Goal: Information Seeking & Learning: Learn about a topic

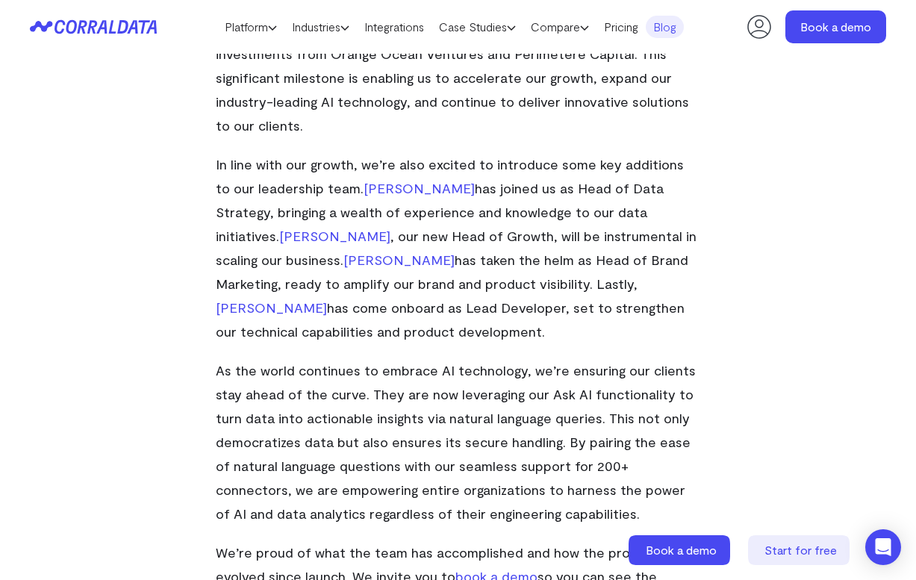
scroll to position [682, 0]
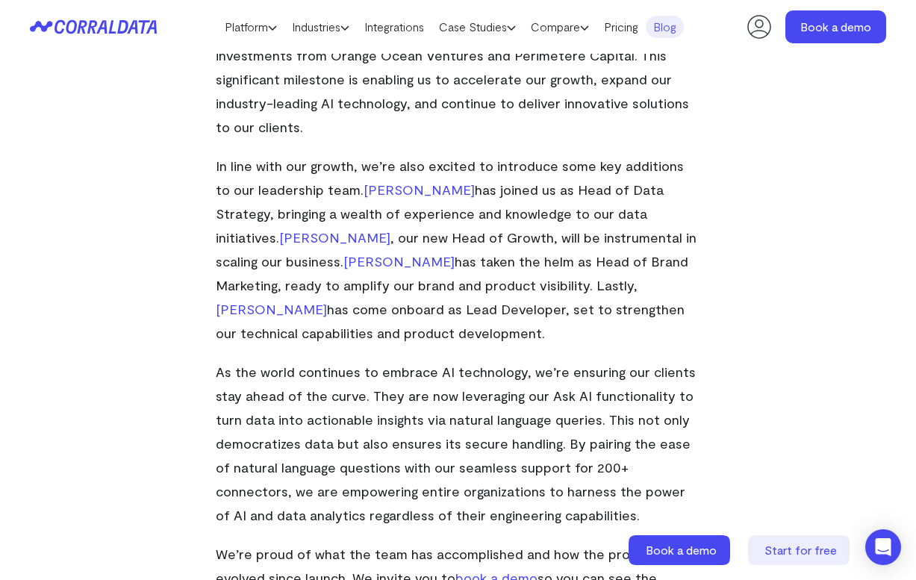
drag, startPoint x: 345, startPoint y: 313, endPoint x: 354, endPoint y: 288, distance: 26.2
click at [354, 288] on p "In line with our growth, we’re also excited to introduce some key additions to …" at bounding box center [458, 249] width 485 height 191
click at [354, 301] on span "has come onboard as Lead Developer, set to strengthen our technical capabilitie…" at bounding box center [450, 321] width 469 height 40
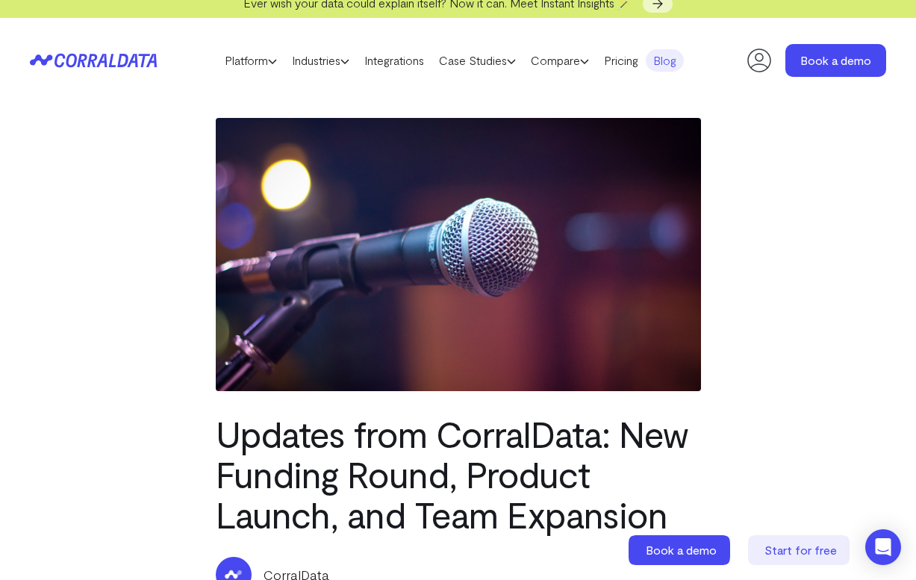
scroll to position [12, 0]
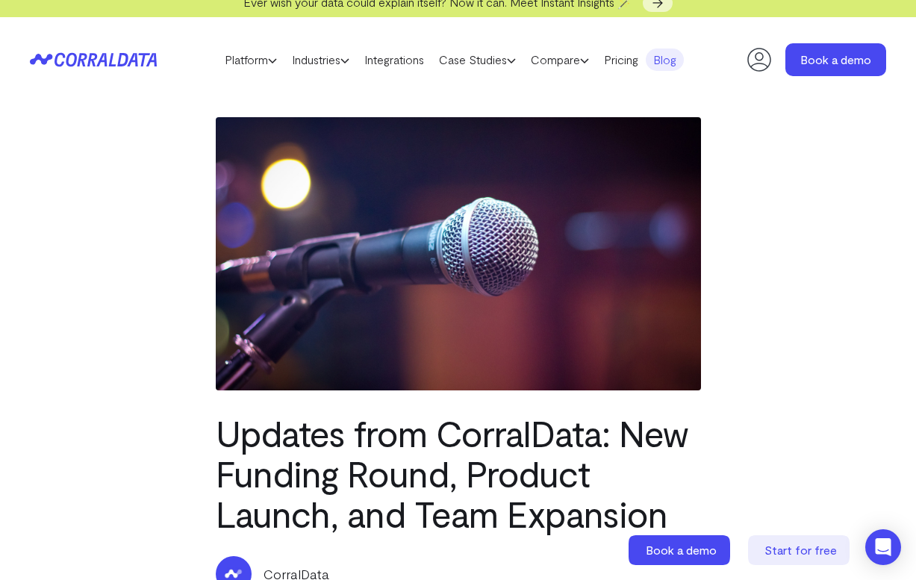
click at [126, 68] on header "Platform AI Reporting Use AI to effortlessly answer any business questions from…" at bounding box center [458, 59] width 856 height 85
click at [119, 60] on icon at bounding box center [122, 59] width 11 height 13
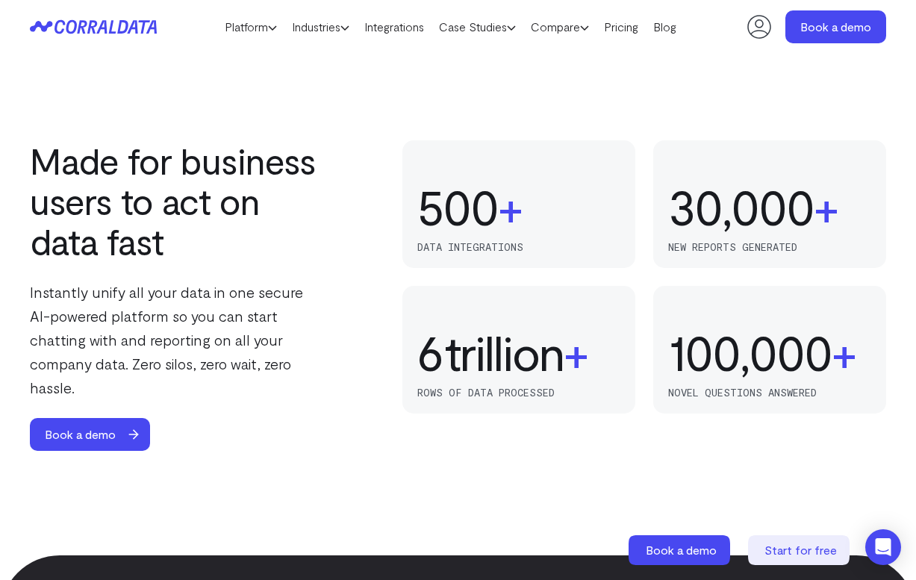
scroll to position [914, 0]
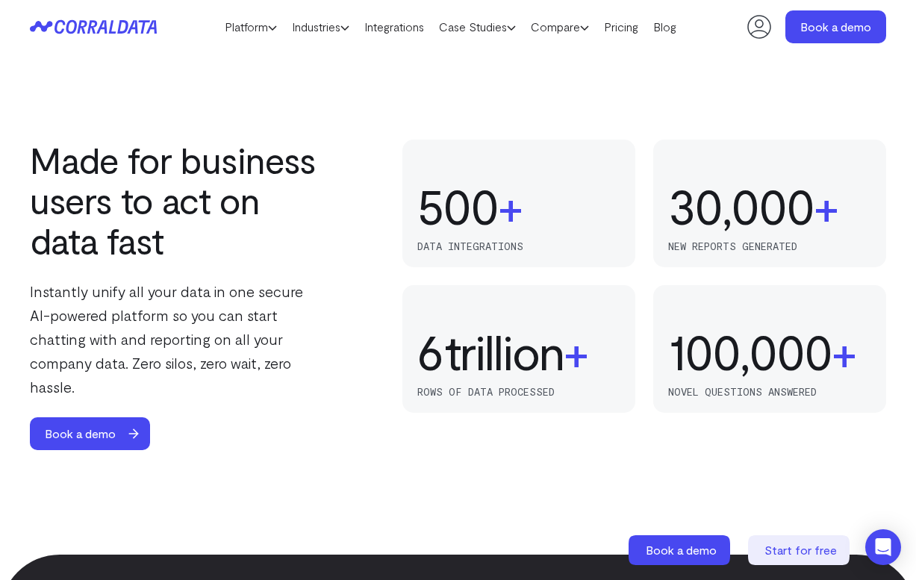
click at [240, 290] on p "Instantly unify all your data in one secure AI-powered platform so you can star…" at bounding box center [178, 338] width 296 height 119
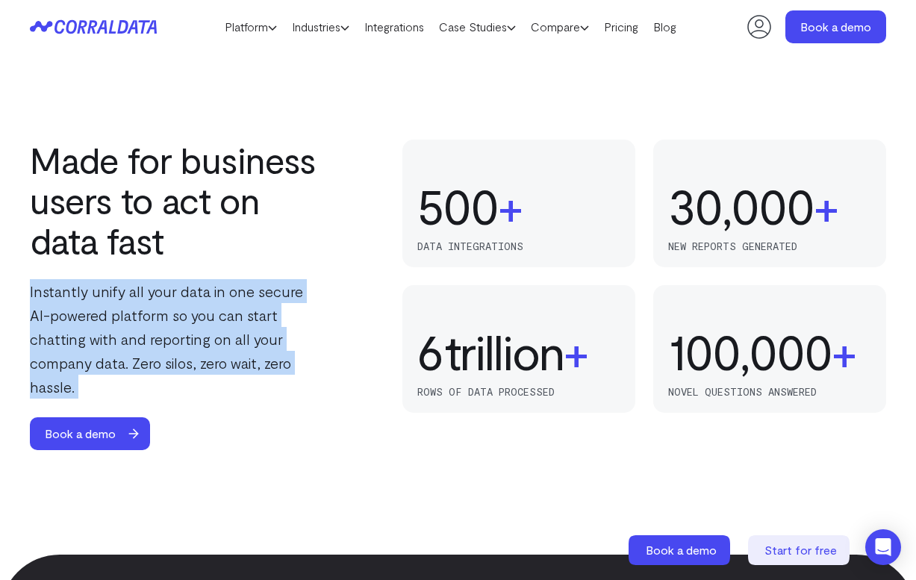
click at [240, 290] on p "Instantly unify all your data in one secure AI-powered platform so you can star…" at bounding box center [178, 338] width 296 height 119
click at [241, 302] on p "Instantly unify all your data in one secure AI-powered platform so you can star…" at bounding box center [178, 338] width 296 height 119
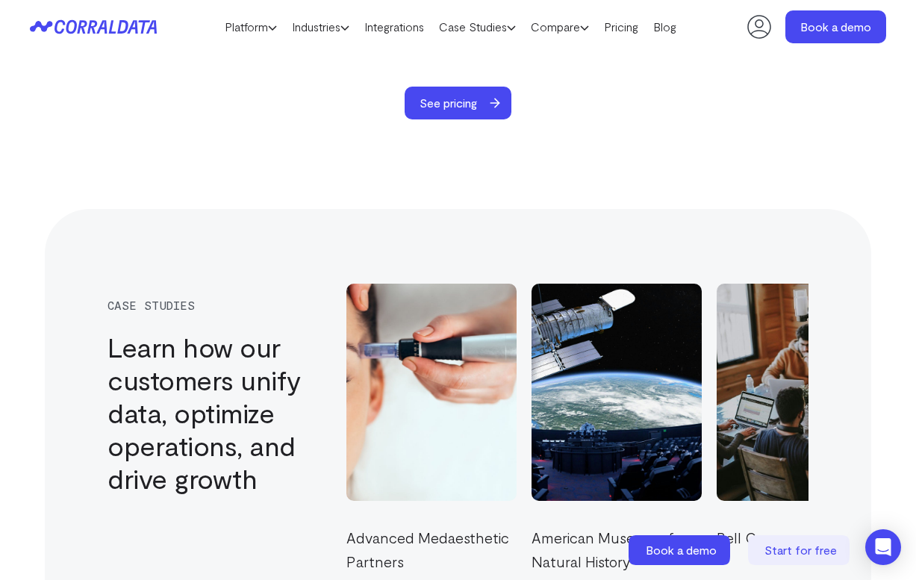
scroll to position [4402, 0]
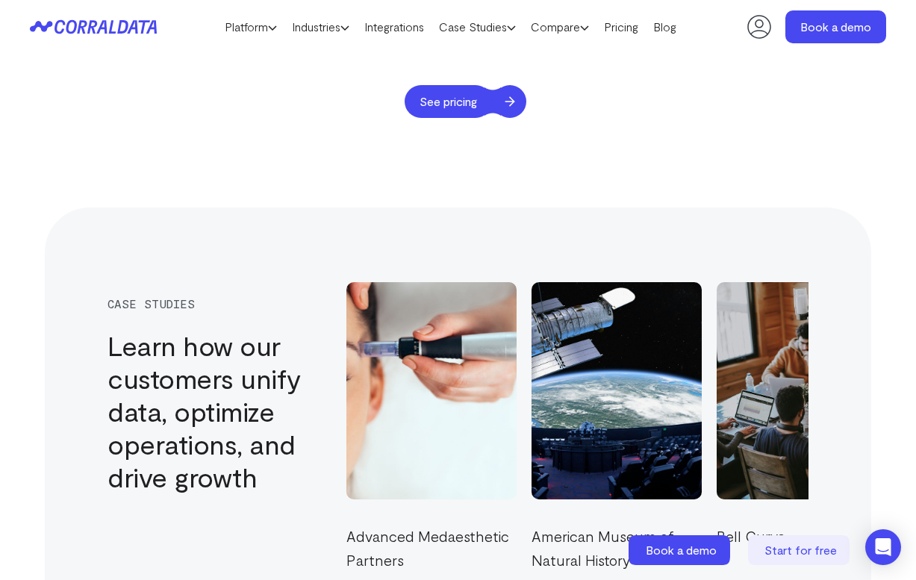
click at [483, 88] on span "See pricing" at bounding box center [448, 101] width 87 height 33
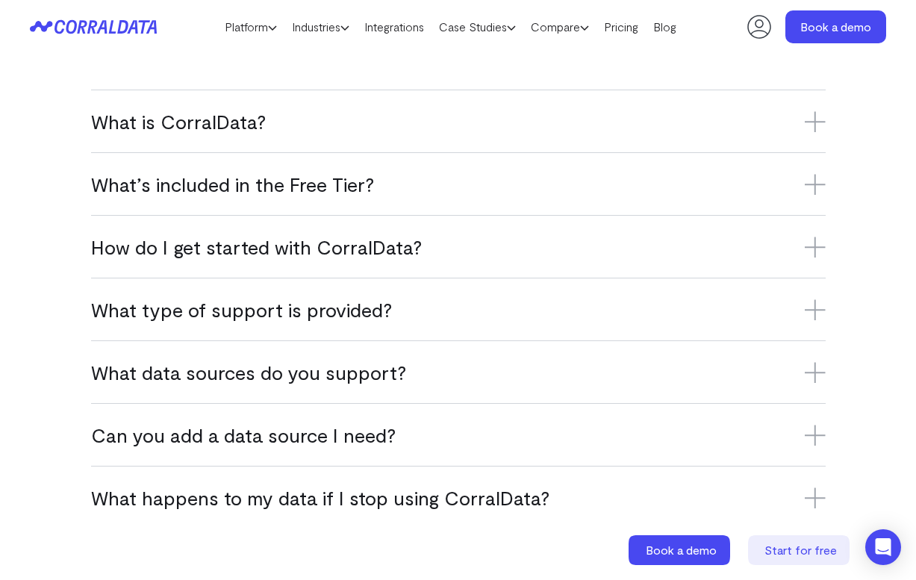
scroll to position [973, 0]
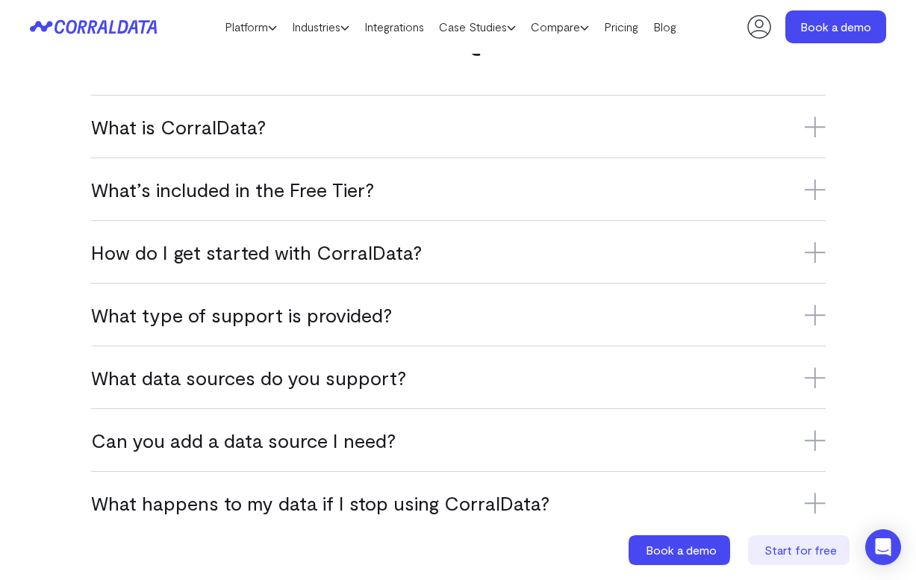
click at [403, 124] on h3 "What is CorralData?" at bounding box center [458, 126] width 734 height 25
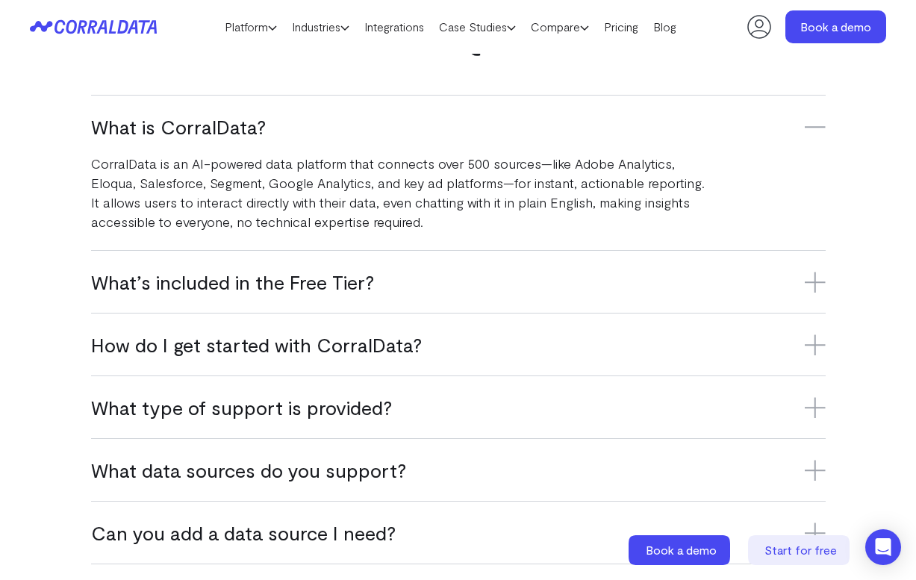
click at [428, 215] on p "CorralData is an AI-powered data platform that connects over 500 sources—like A…" at bounding box center [398, 193] width 615 height 78
click at [406, 290] on h3 "What’s included in the Free Tier?" at bounding box center [458, 281] width 734 height 25
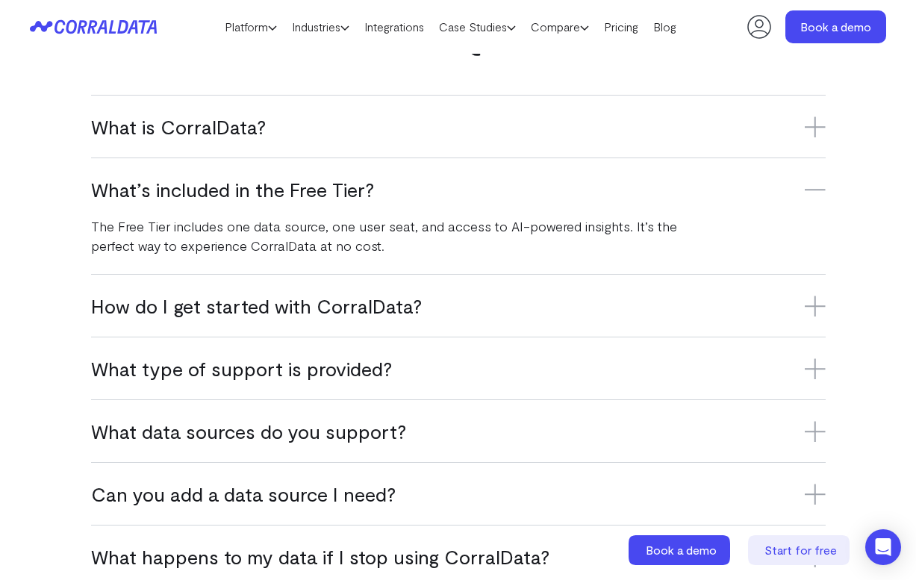
click at [388, 372] on h3 "What type of support is provided?" at bounding box center [458, 368] width 734 height 25
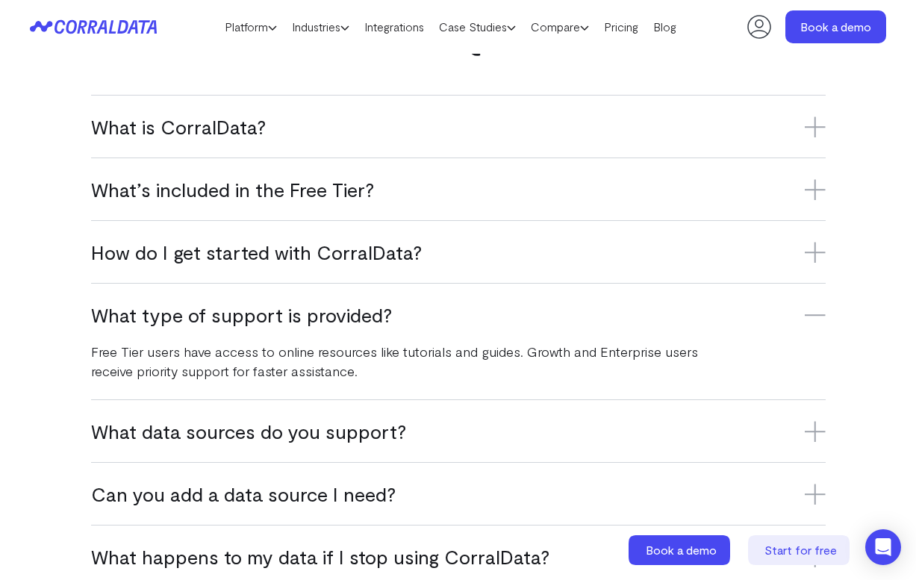
click at [372, 419] on h3 "What data sources do you support?" at bounding box center [458, 431] width 734 height 25
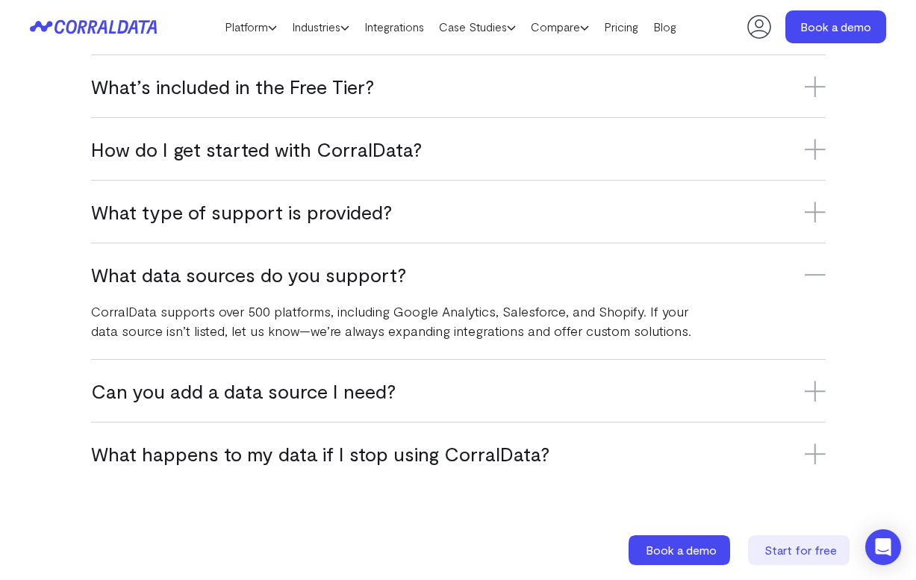
scroll to position [1102, 0]
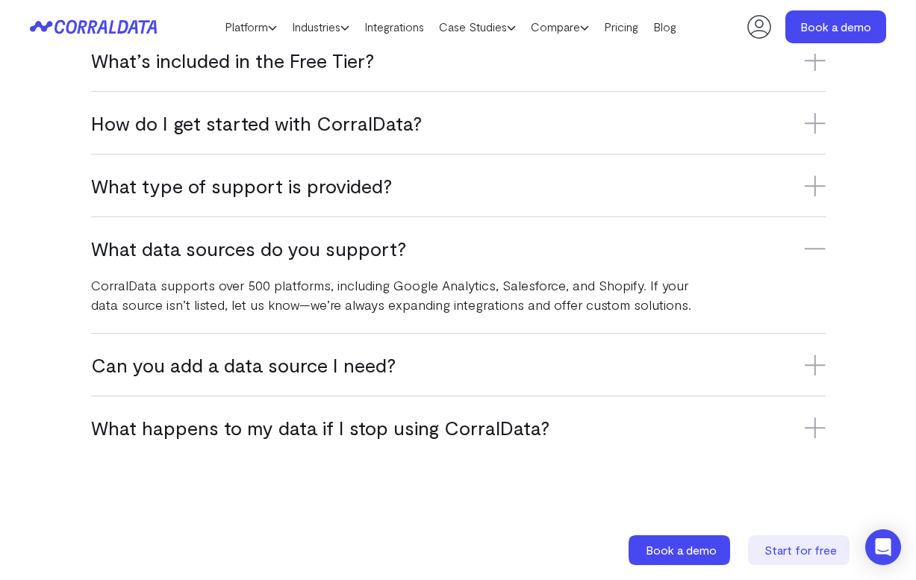
click at [359, 386] on div "Can you add a data source I need? Yes, we’re constantly adding new integrations…" at bounding box center [458, 364] width 734 height 63
click at [353, 375] on h3 "Can you add a data source I need?" at bounding box center [458, 364] width 734 height 25
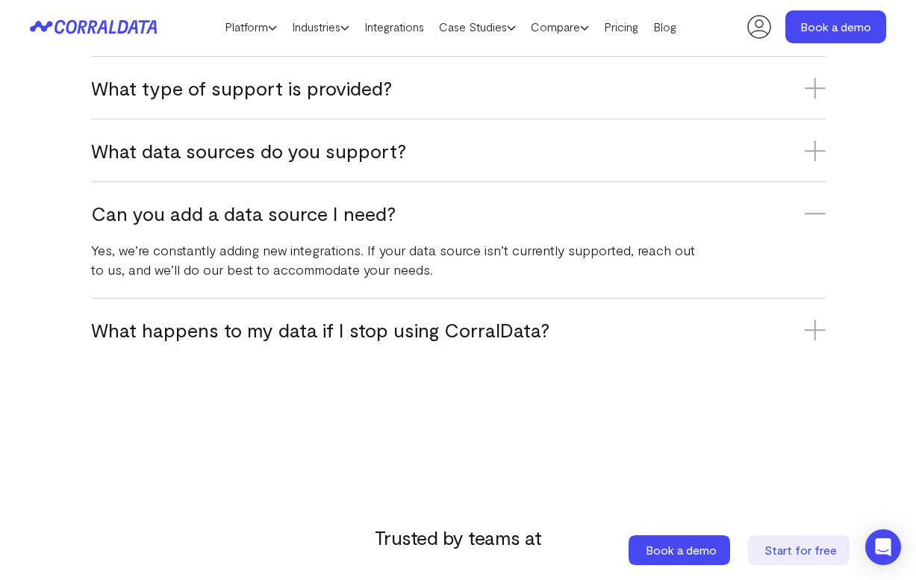
scroll to position [1344, 0]
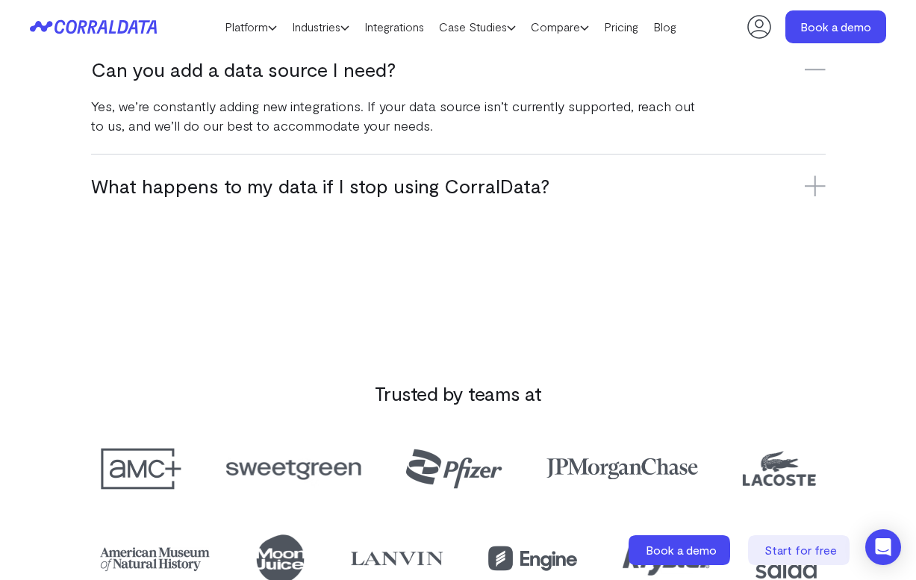
click at [412, 188] on h3 "What happens to my data if I stop using CorralData?" at bounding box center [458, 185] width 734 height 25
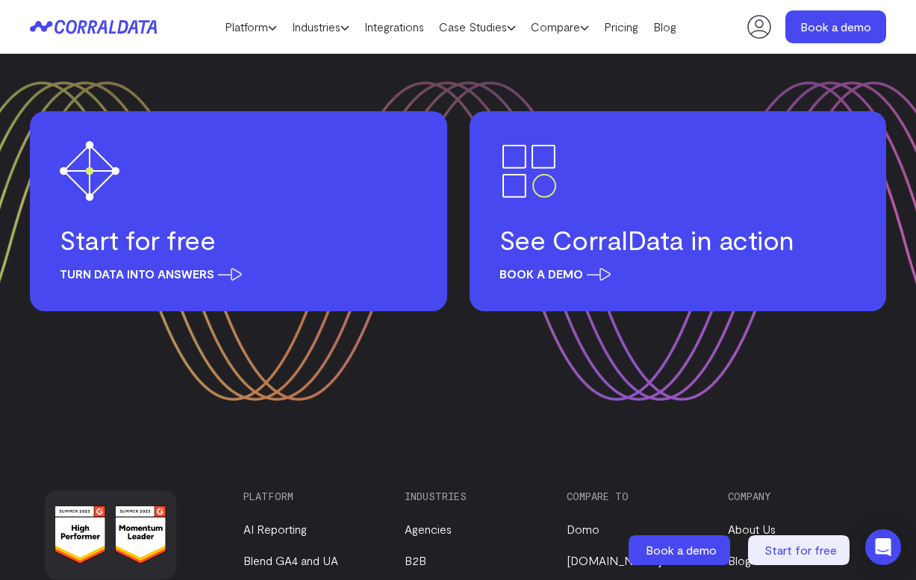
scroll to position [2489, 0]
